Goal: Task Accomplishment & Management: Use online tool/utility

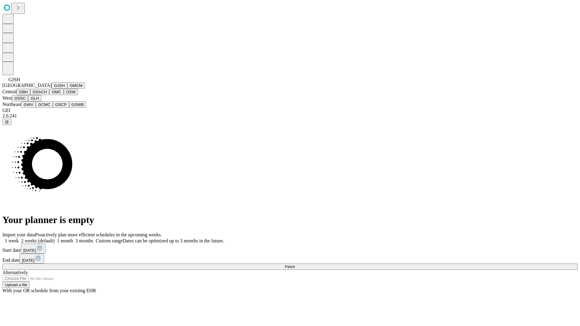
click at [52, 89] on button "GJSH" at bounding box center [60, 86] width 16 height 6
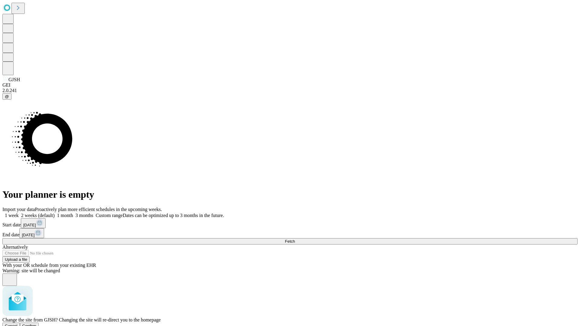
click at [37, 324] on span "Confirm" at bounding box center [29, 326] width 14 height 5
click at [73, 213] on label "1 month" at bounding box center [64, 215] width 18 height 5
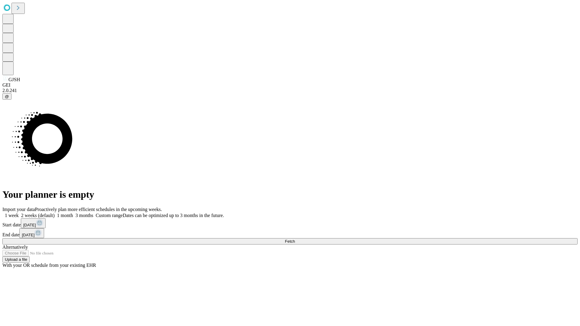
click at [295, 239] on span "Fetch" at bounding box center [290, 241] width 10 height 5
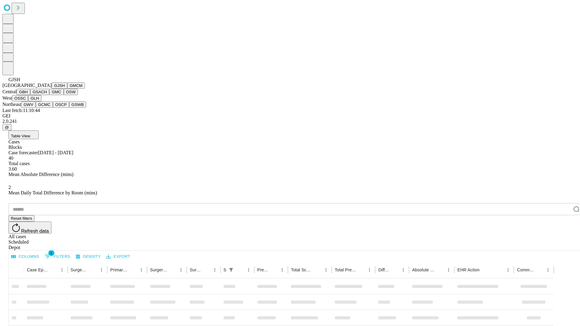
click at [67, 89] on button "GMCM" at bounding box center [76, 86] width 18 height 6
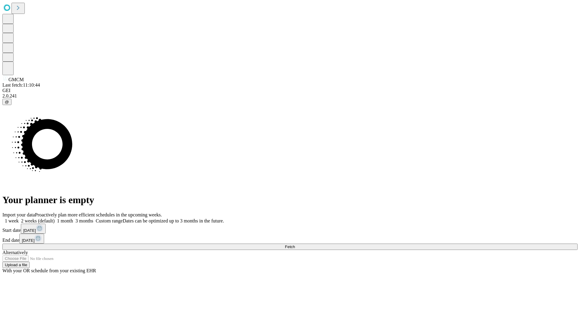
click at [73, 219] on label "1 month" at bounding box center [64, 221] width 18 height 5
click at [295, 245] on span "Fetch" at bounding box center [290, 247] width 10 height 5
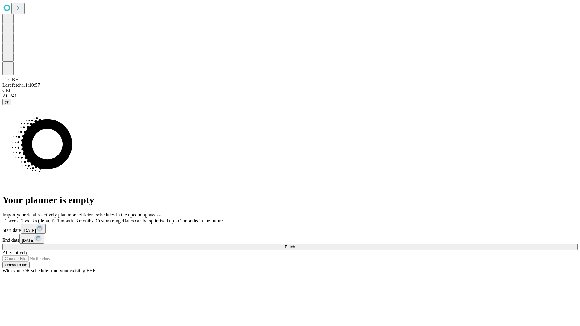
click at [73, 219] on label "1 month" at bounding box center [64, 221] width 18 height 5
click at [295, 245] on span "Fetch" at bounding box center [290, 247] width 10 height 5
click at [73, 219] on label "1 month" at bounding box center [64, 221] width 18 height 5
click at [295, 245] on span "Fetch" at bounding box center [290, 247] width 10 height 5
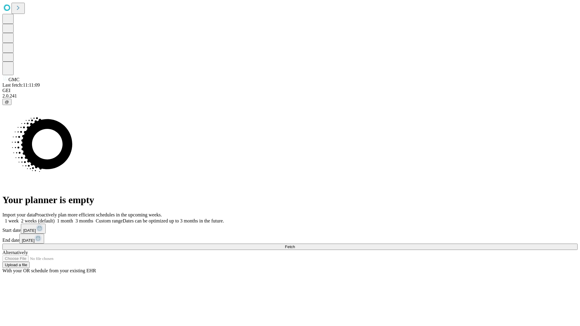
click at [73, 219] on label "1 month" at bounding box center [64, 221] width 18 height 5
click at [295, 245] on span "Fetch" at bounding box center [290, 247] width 10 height 5
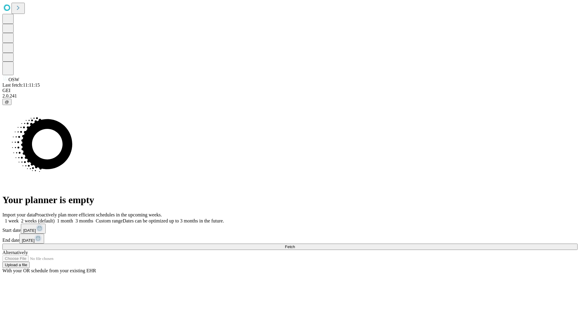
click at [73, 219] on label "1 month" at bounding box center [64, 221] width 18 height 5
click at [295, 245] on span "Fetch" at bounding box center [290, 247] width 10 height 5
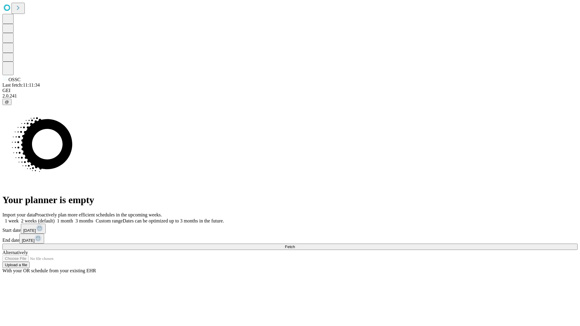
click at [73, 219] on label "1 month" at bounding box center [64, 221] width 18 height 5
click at [295, 245] on span "Fetch" at bounding box center [290, 247] width 10 height 5
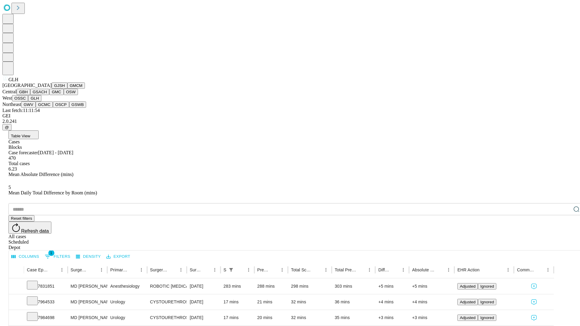
click at [36, 108] on button "GWV" at bounding box center [28, 105] width 15 height 6
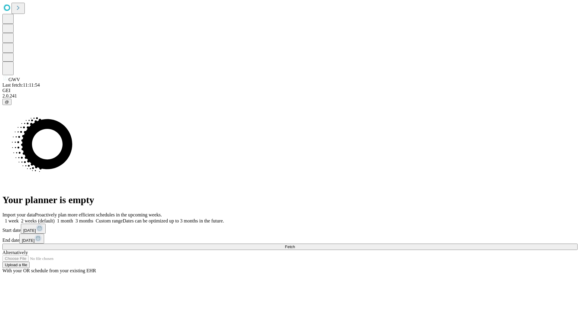
click at [73, 219] on label "1 month" at bounding box center [64, 221] width 18 height 5
click at [295, 245] on span "Fetch" at bounding box center [290, 247] width 10 height 5
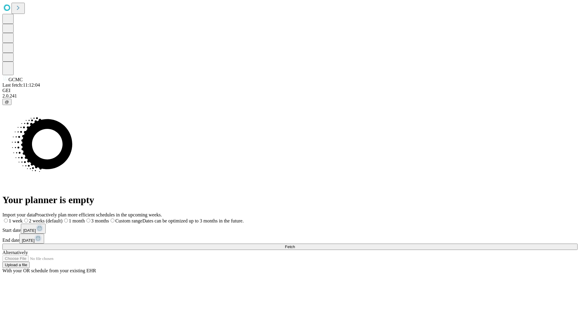
click at [85, 219] on label "1 month" at bounding box center [74, 221] width 22 height 5
click at [295, 245] on span "Fetch" at bounding box center [290, 247] width 10 height 5
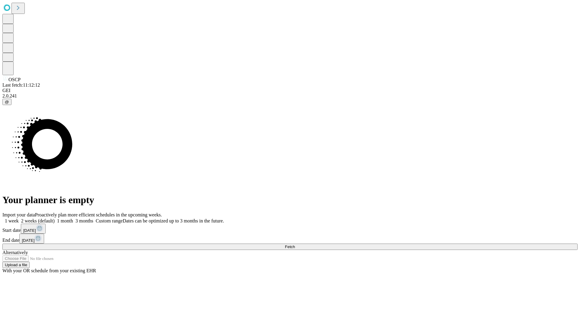
click at [73, 219] on label "1 month" at bounding box center [64, 221] width 18 height 5
click at [295, 245] on span "Fetch" at bounding box center [290, 247] width 10 height 5
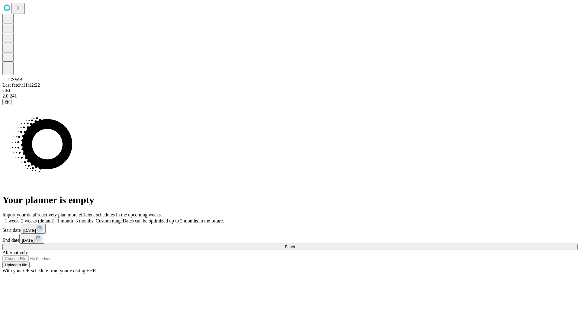
click at [73, 219] on label "1 month" at bounding box center [64, 221] width 18 height 5
click at [295, 245] on span "Fetch" at bounding box center [290, 247] width 10 height 5
